Goal: Task Accomplishment & Management: Complete application form

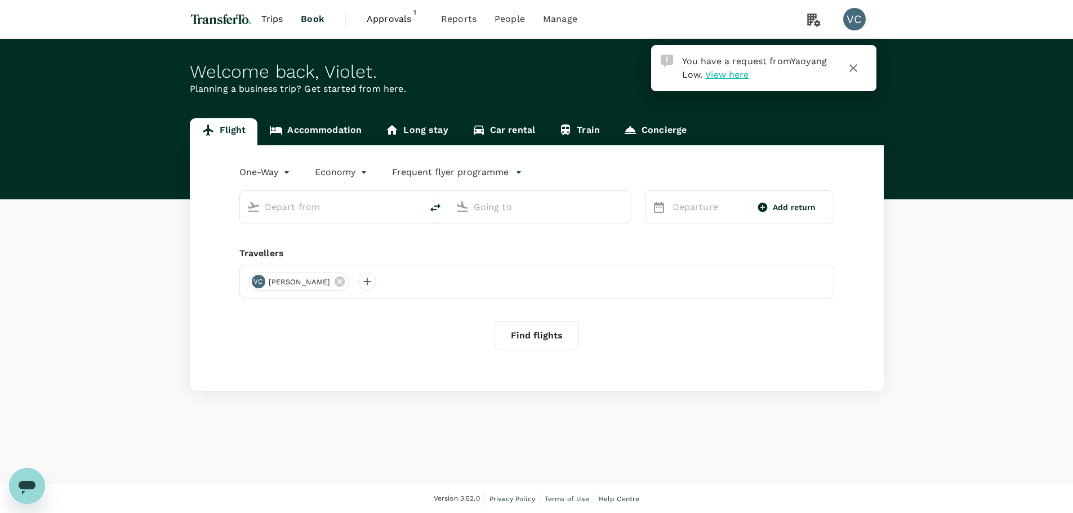
type input "first"
type input "Incheon Intl (ICN)"
type input "Los Angeles Intl (LAX)"
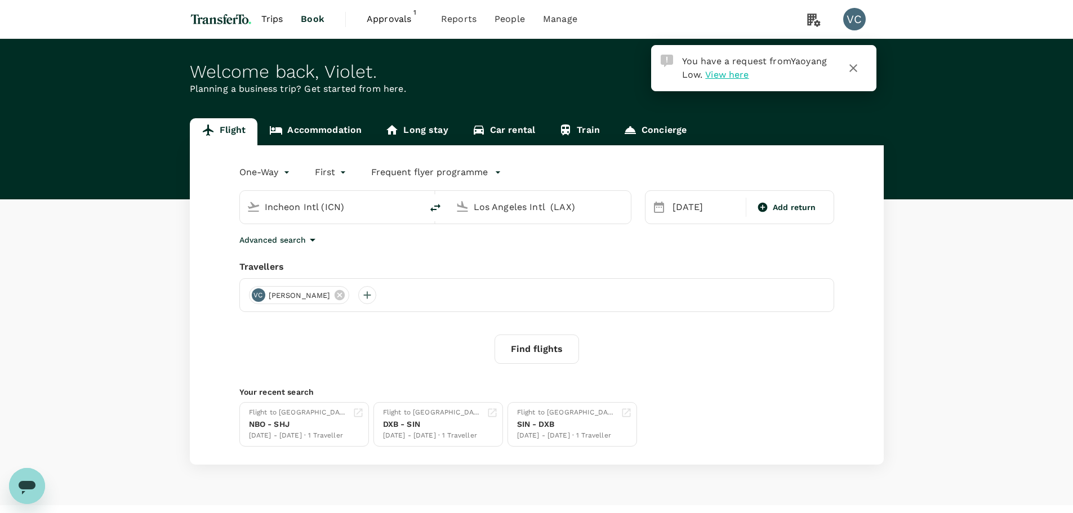
click at [725, 77] on span "View here" at bounding box center [726, 74] width 43 height 11
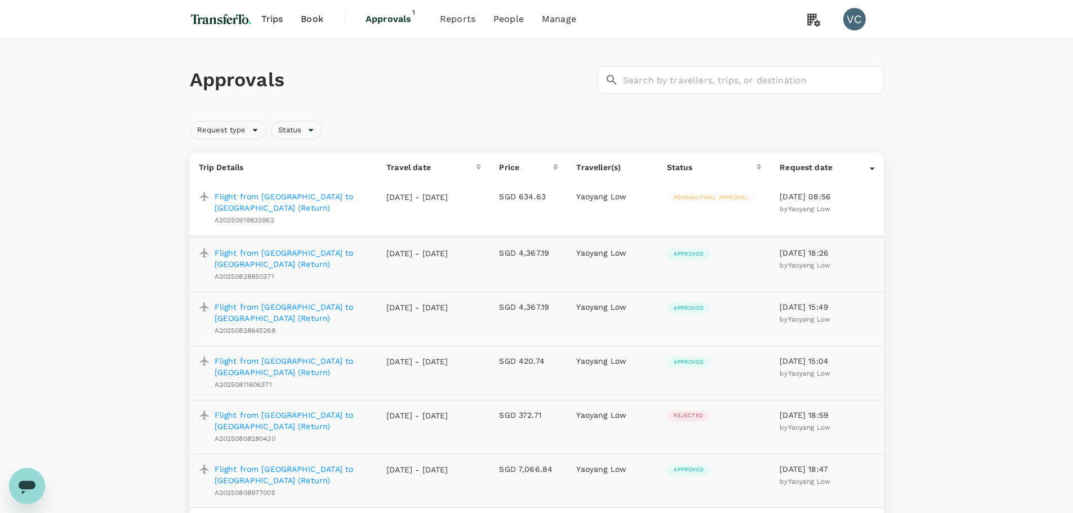
click at [307, 200] on p "Flight from [GEOGRAPHIC_DATA] to [GEOGRAPHIC_DATA] (Return)" at bounding box center [292, 202] width 154 height 23
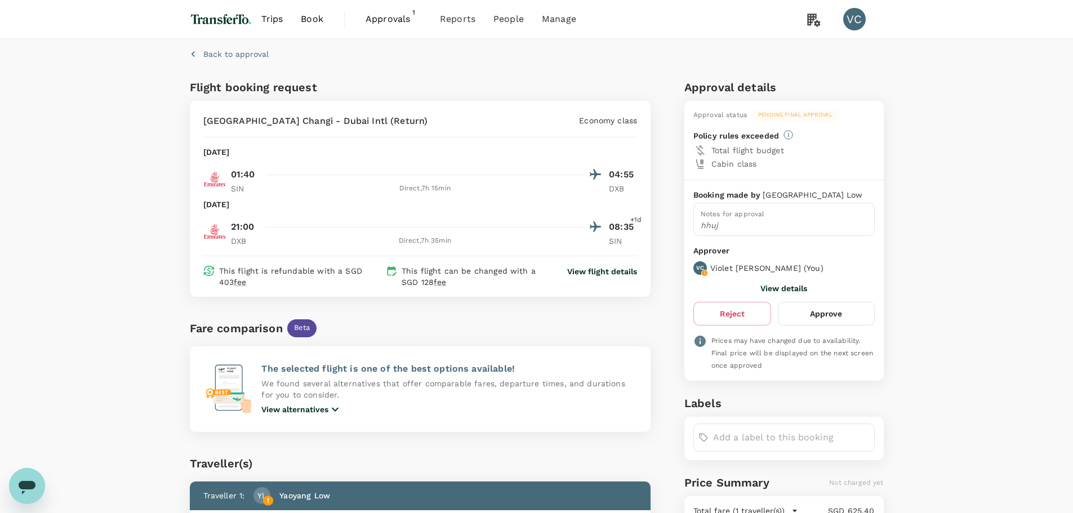
scroll to position [56, 0]
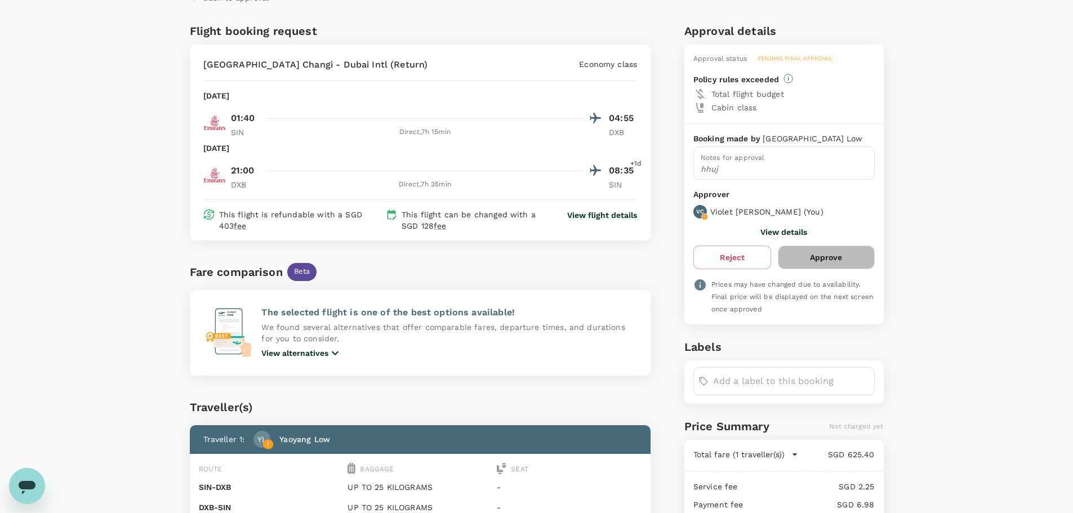
click at [833, 259] on button "Approve" at bounding box center [826, 258] width 96 height 24
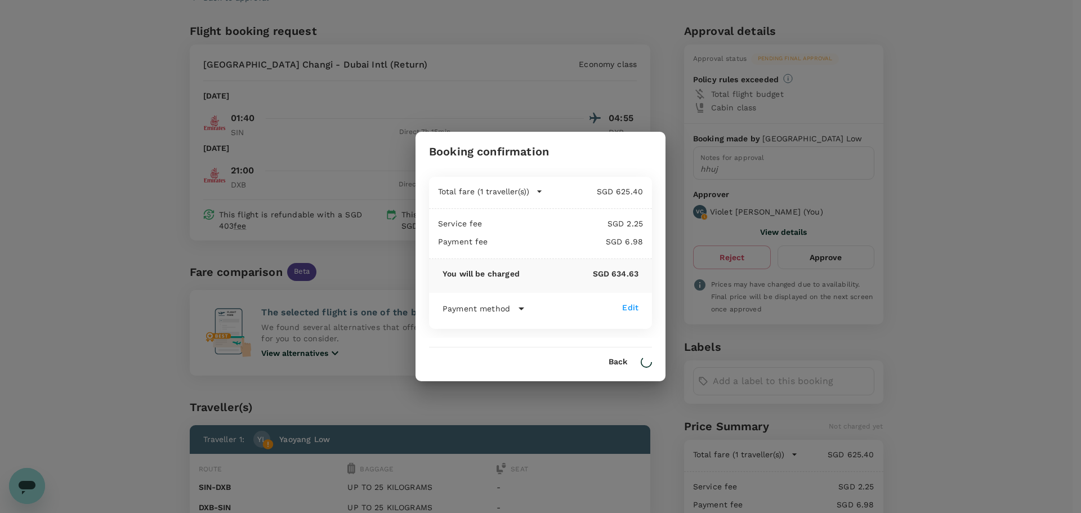
click at [519, 306] on icon at bounding box center [522, 309] width 14 height 14
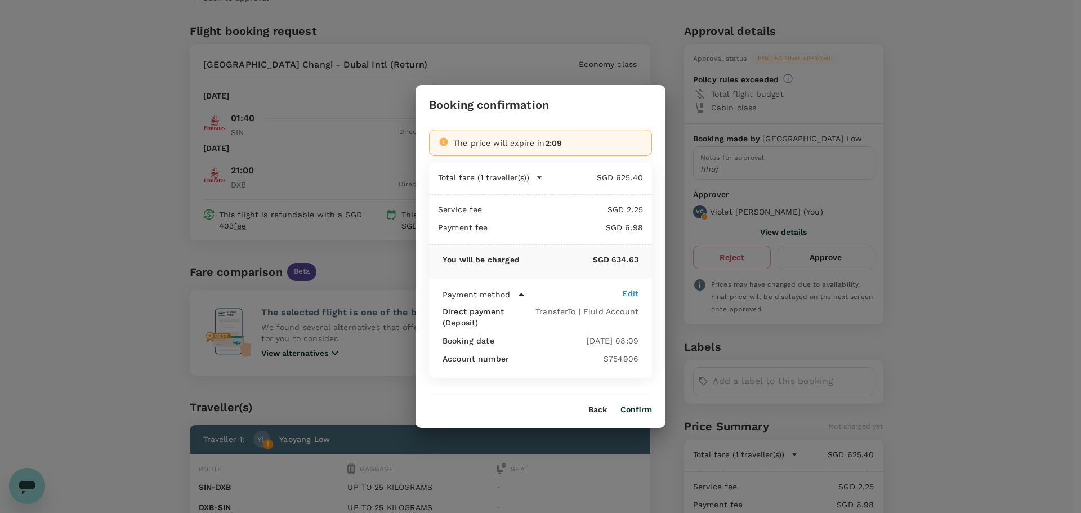
click at [637, 404] on div "Back Confirm" at bounding box center [541, 405] width 250 height 18
click at [637, 406] on button "Confirm" at bounding box center [637, 409] width 32 height 9
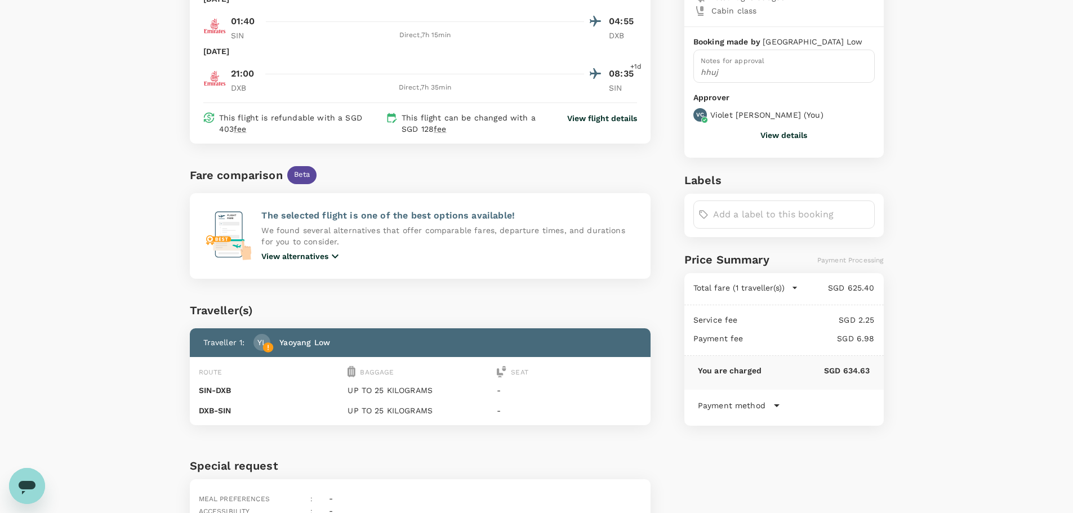
scroll to position [225, 0]
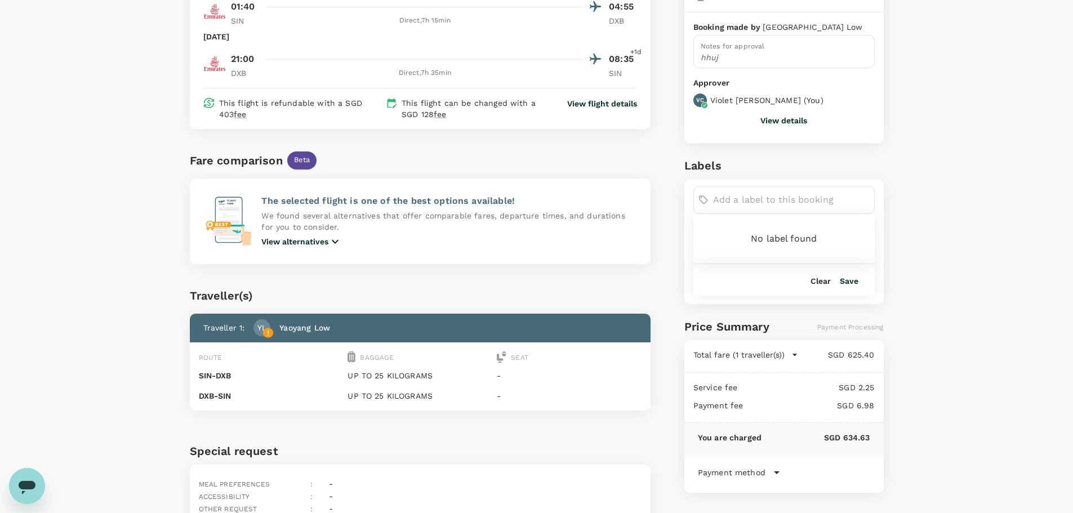
click at [764, 204] on input "text" at bounding box center [791, 200] width 157 height 18
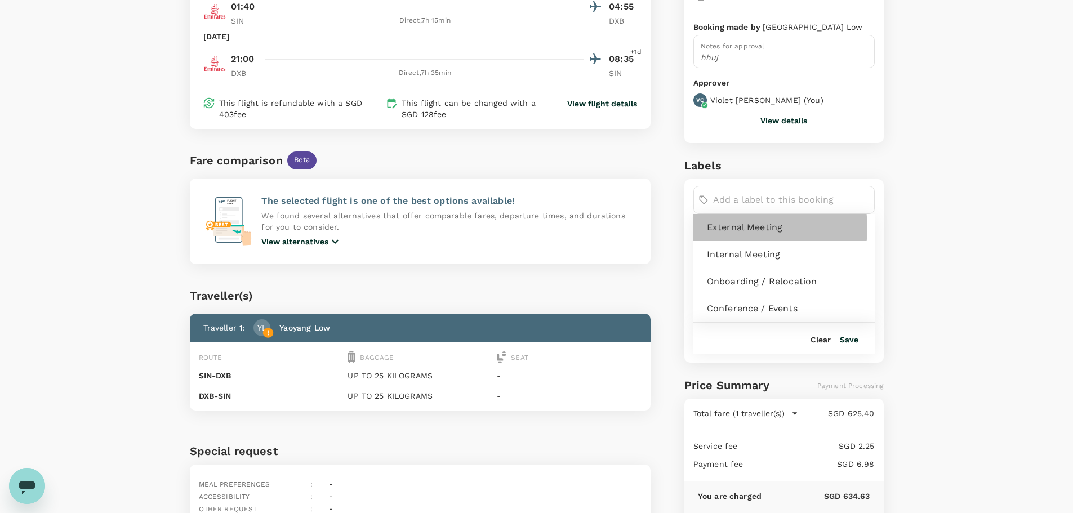
click at [748, 228] on span "External Meeting" at bounding box center [786, 228] width 159 height 14
click at [853, 336] on button "Save" at bounding box center [849, 339] width 19 height 9
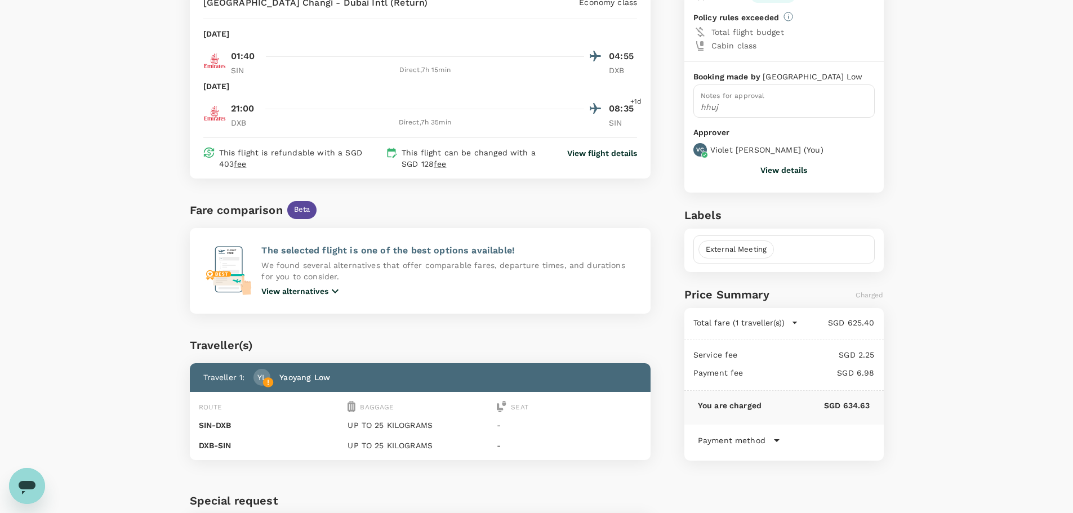
scroll to position [0, 0]
